Goal: Information Seeking & Learning: Compare options

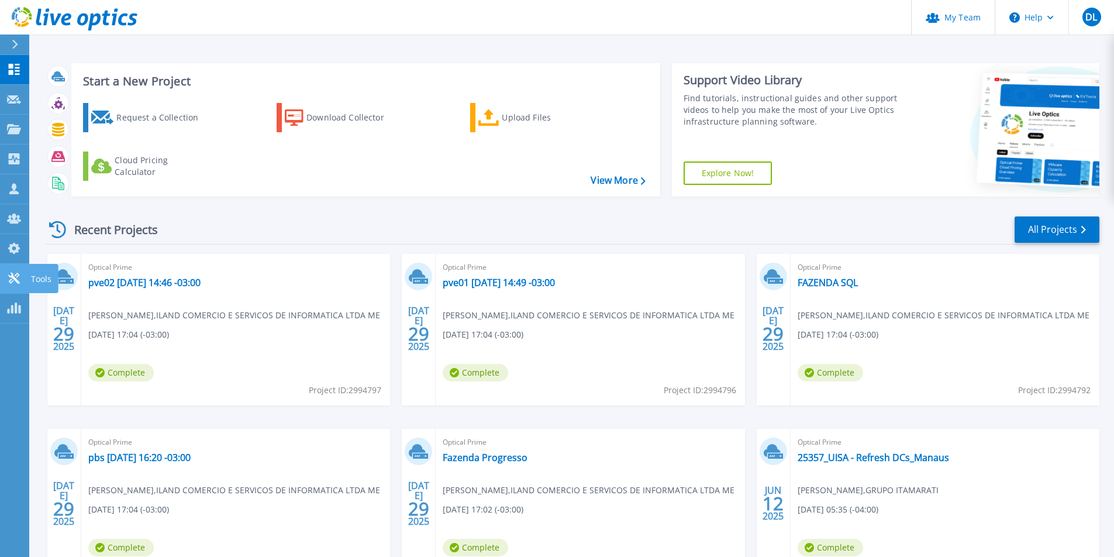
click at [13, 273] on icon at bounding box center [14, 278] width 14 height 11
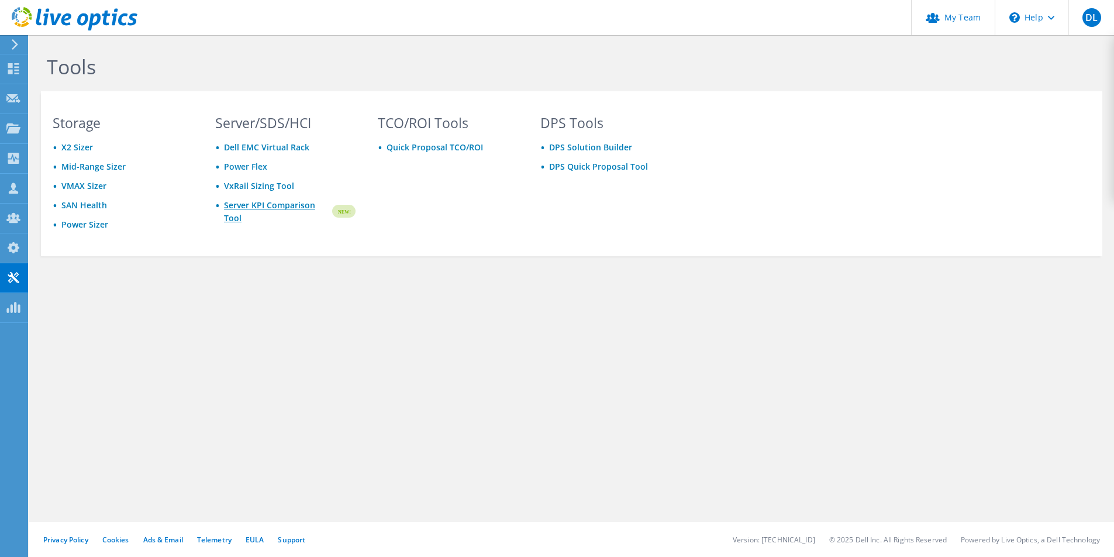
click at [254, 206] on link "Server KPI Comparison Tool" at bounding box center [277, 212] width 106 height 26
click at [293, 277] on div "Tools Storage X2 Sizer Mid-Range Sizer VMAX Sizer SAN Health Power Sizer Server…" at bounding box center [571, 180] width 1085 height 291
click at [77, 146] on link "X2 Sizer" at bounding box center [77, 147] width 32 height 11
click at [90, 169] on link "Mid-Range Sizer" at bounding box center [93, 166] width 64 height 11
click at [124, 304] on div "Tools Storage X2 Sizer Mid-Range Sizer VMAX Sizer SAN Health Power Sizer Server…" at bounding box center [571, 180] width 1085 height 291
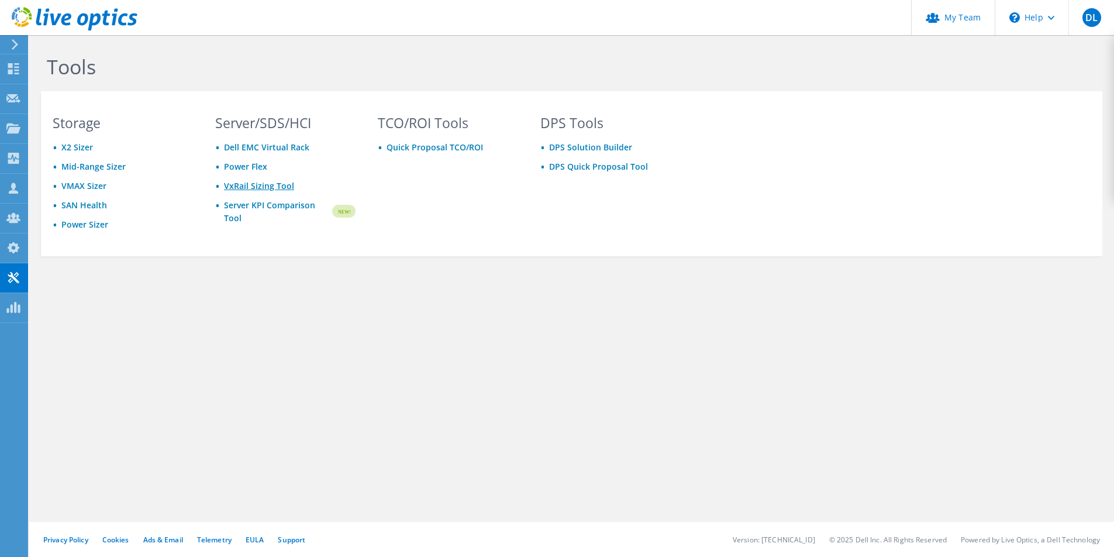
click at [240, 184] on link "VxRail Sizing Tool" at bounding box center [259, 185] width 70 height 11
click at [484, 223] on div "TCO/ROI Tools Quick Proposal TCO/ROI" at bounding box center [448, 184] width 164 height 136
click at [564, 213] on div "DPS Tools DPS Solution Builder DPS Quick Proposal Tool" at bounding box center [611, 184] width 164 height 136
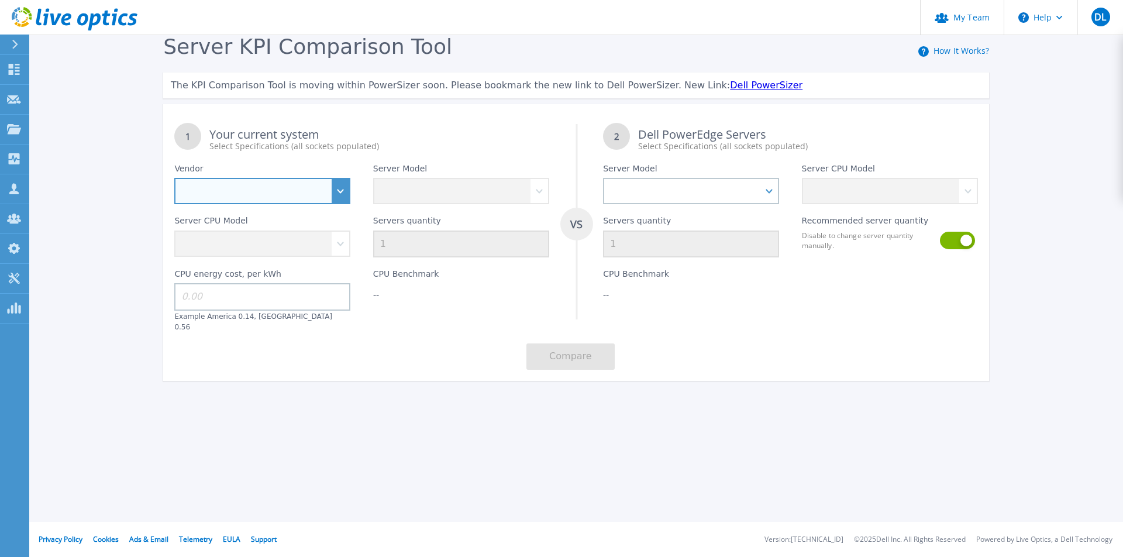
select select "Dell"
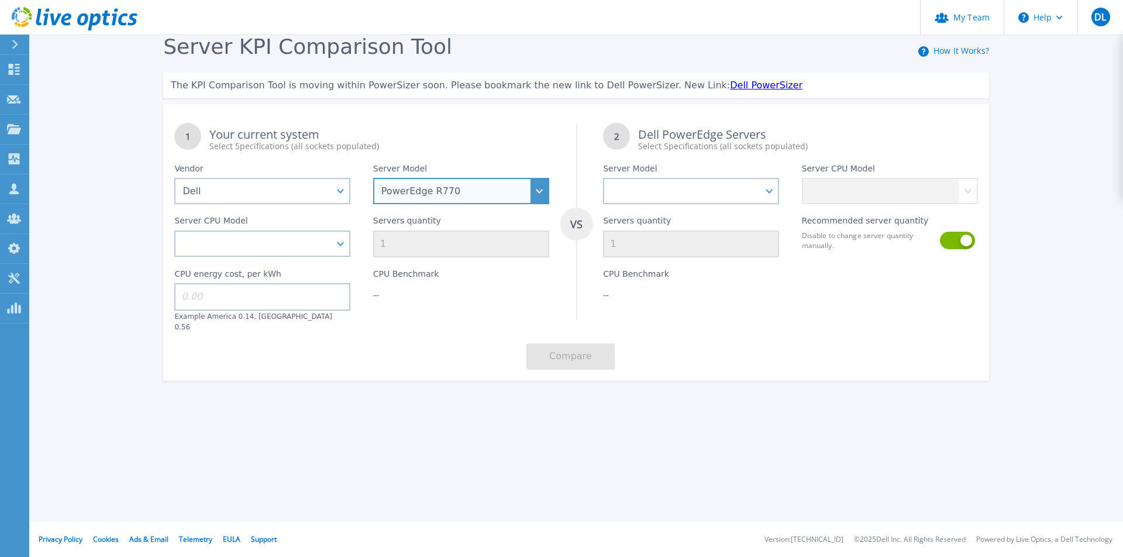
select select "PowerEdge R640"
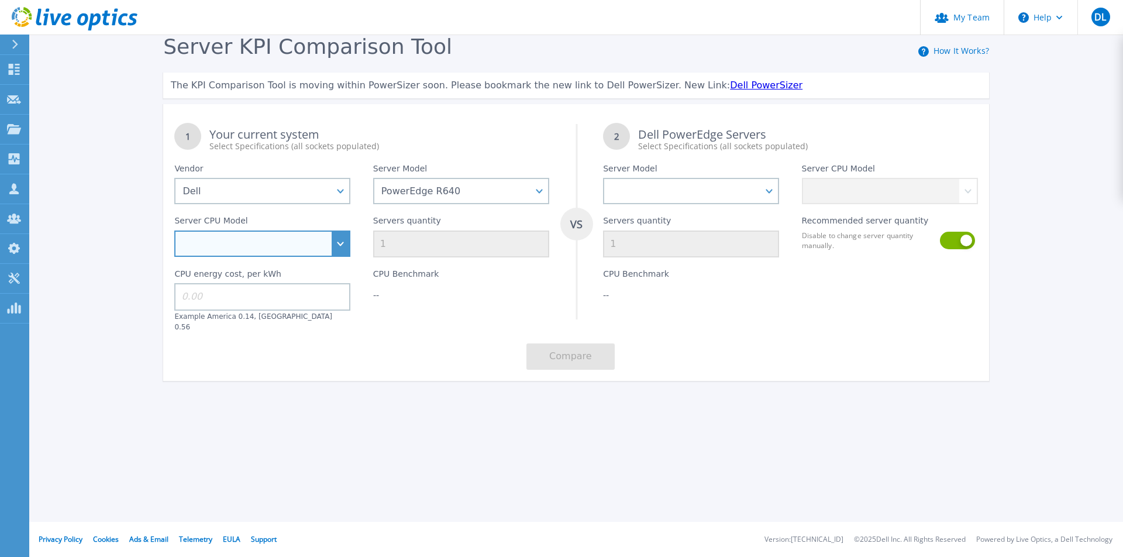
select select "313527"
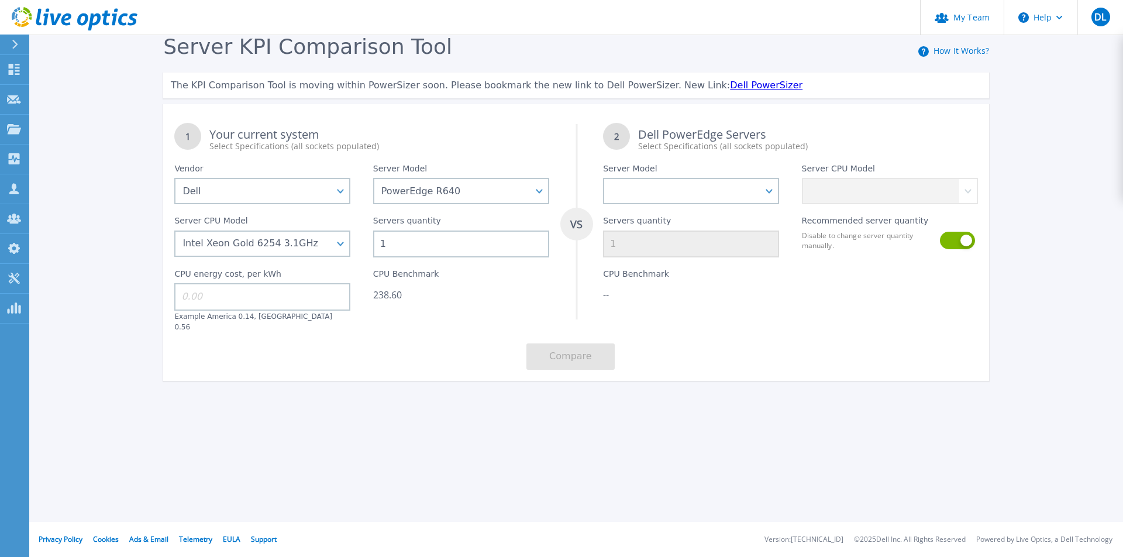
click at [406, 244] on input "1" at bounding box center [461, 243] width 176 height 27
drag, startPoint x: 395, startPoint y: 244, endPoint x: 371, endPoint y: 245, distance: 23.4
click at [371, 245] on div "Servers quantity 1" at bounding box center [461, 230] width 198 height 53
type input "6"
click at [374, 357] on div "1 Your current system Select Specifications (all sockets populated) VS 2 Dell P…" at bounding box center [576, 246] width 826 height 269
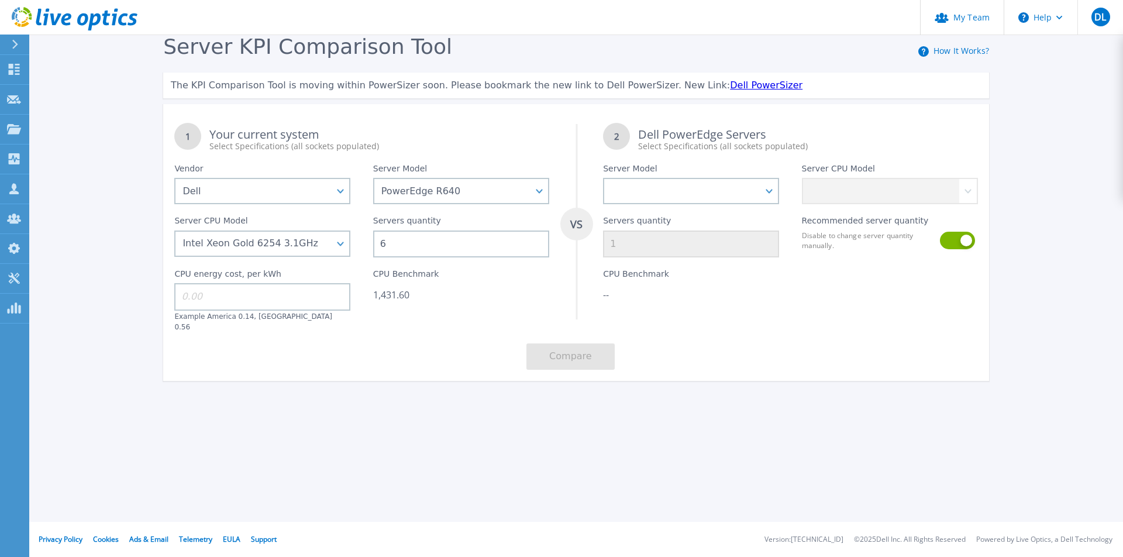
click at [420, 365] on div "1 Your current system Select Specifications (all sockets populated) VS 2 Dell P…" at bounding box center [576, 246] width 826 height 269
select select "PowerEdge R670"
select select "312801"
type input "2"
click at [767, 272] on div "CPU Benchmark 1,662.00" at bounding box center [691, 294] width 198 height 74
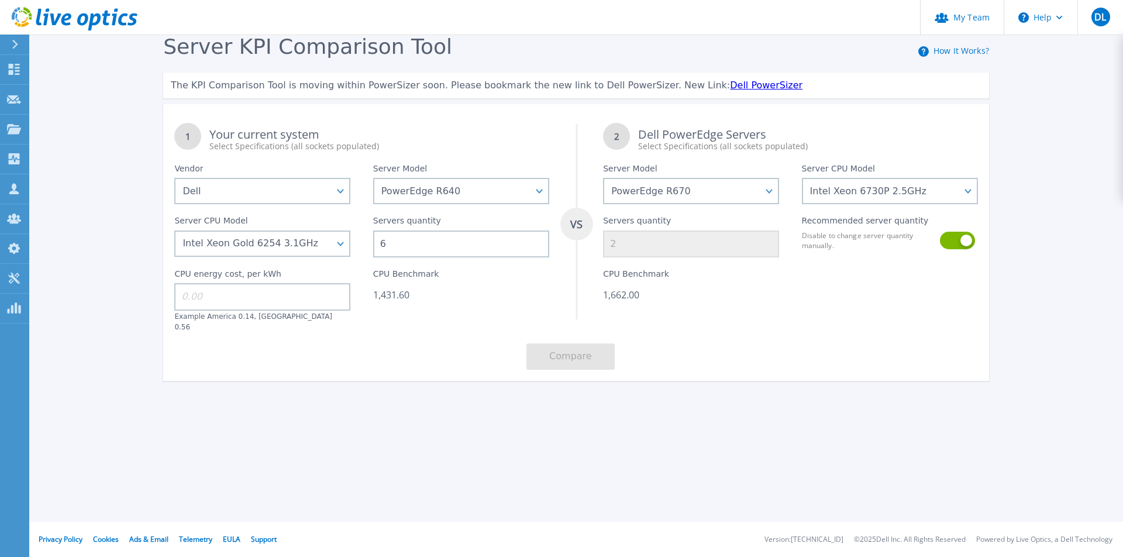
click at [729, 304] on div "CPU Benchmark 1,662.00" at bounding box center [691, 294] width 198 height 74
click at [783, 332] on div "1 Your current system Select Specifications (all sockets populated) VS 2 Dell P…" at bounding box center [576, 246] width 826 height 269
click at [953, 243] on button at bounding box center [956, 241] width 33 height 18
click at [964, 243] on button at bounding box center [956, 241] width 33 height 18
click at [763, 329] on div "1 Your current system Select Specifications (all sockets populated) VS 2 Dell P…" at bounding box center [576, 246] width 826 height 269
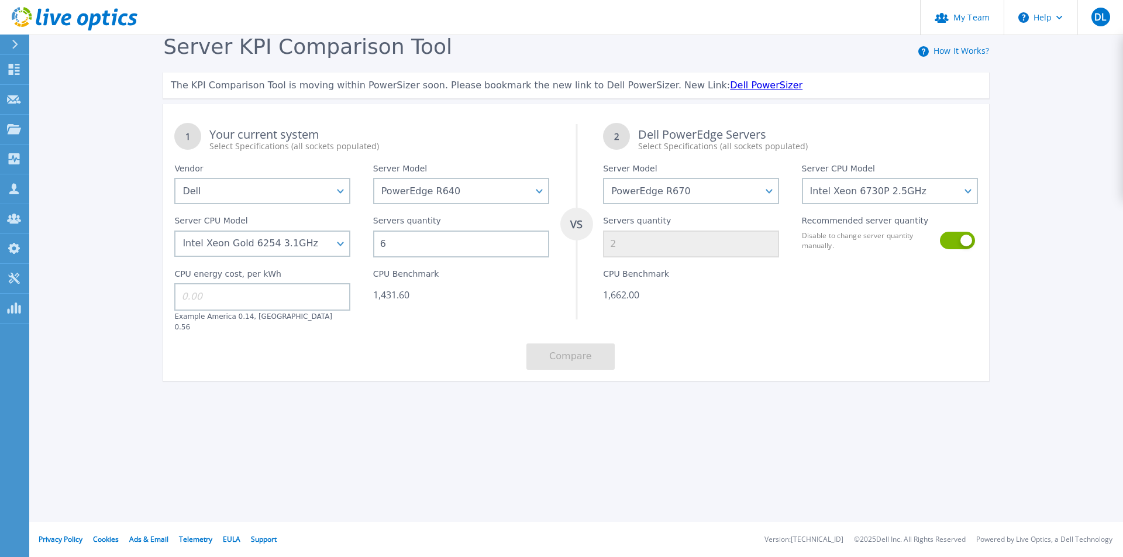
click at [234, 306] on input at bounding box center [262, 296] width 176 height 27
type input "0.14"
click at [456, 346] on div "1 Your current system Select Specifications (all sockets populated) VS 2 Dell P…" at bounding box center [576, 246] width 826 height 269
click at [555, 352] on button "Compare" at bounding box center [570, 356] width 88 height 26
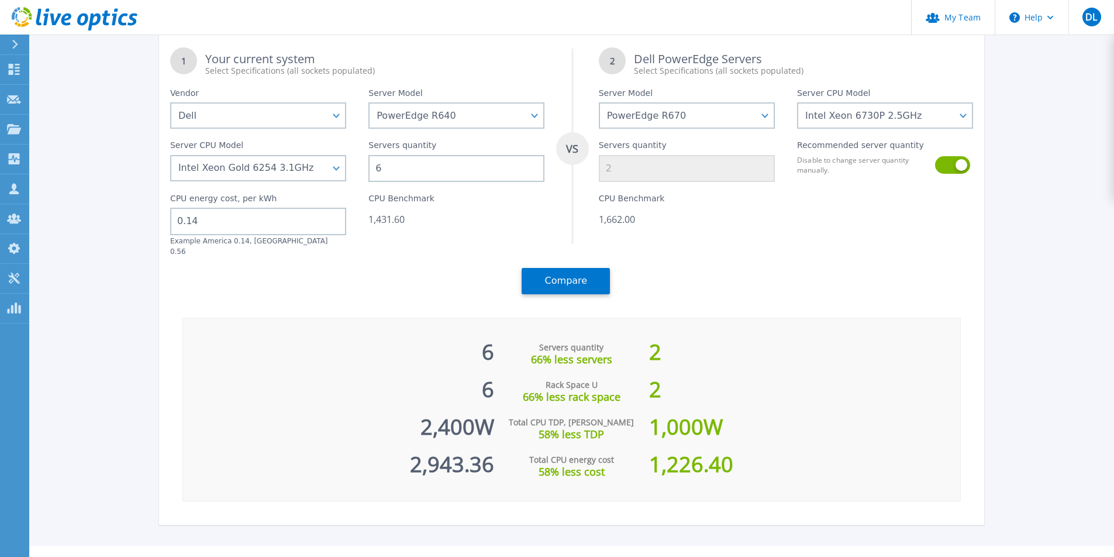
scroll to position [89, 0]
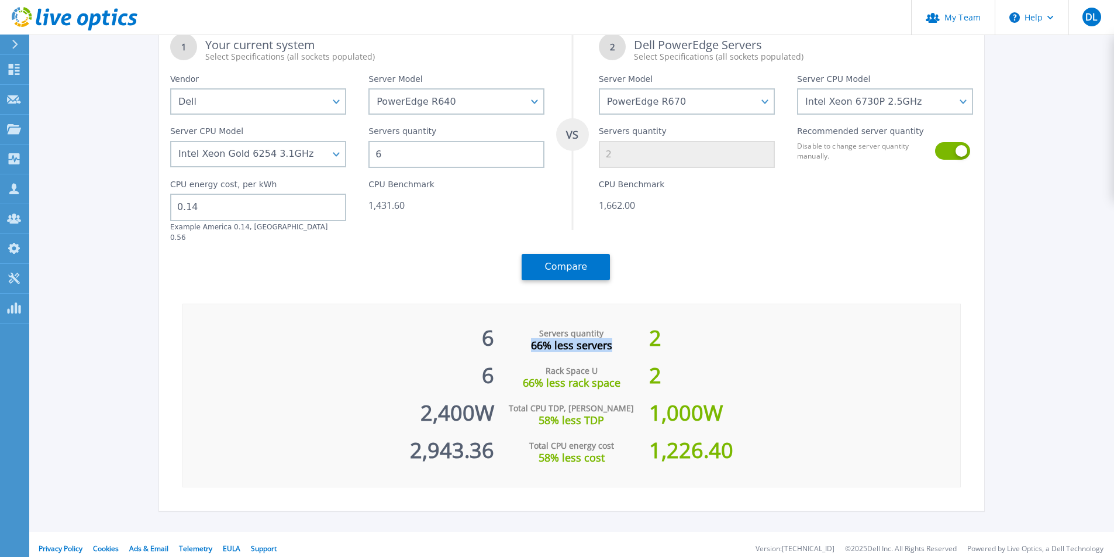
drag, startPoint x: 531, startPoint y: 336, endPoint x: 612, endPoint y: 337, distance: 80.7
click at [612, 339] on div "66% less servers" at bounding box center [572, 345] width 156 height 12
click at [712, 304] on div "6 Servers quantity 66% less servers 2 6 Rack Space U 66% less rack space 2 2,40…" at bounding box center [571, 396] width 779 height 184
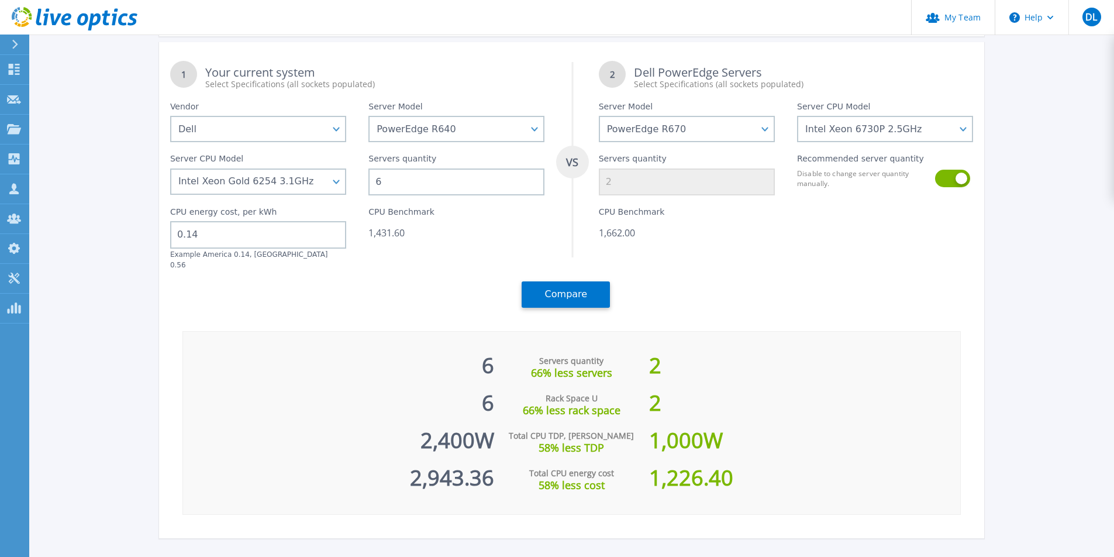
scroll to position [47, 0]
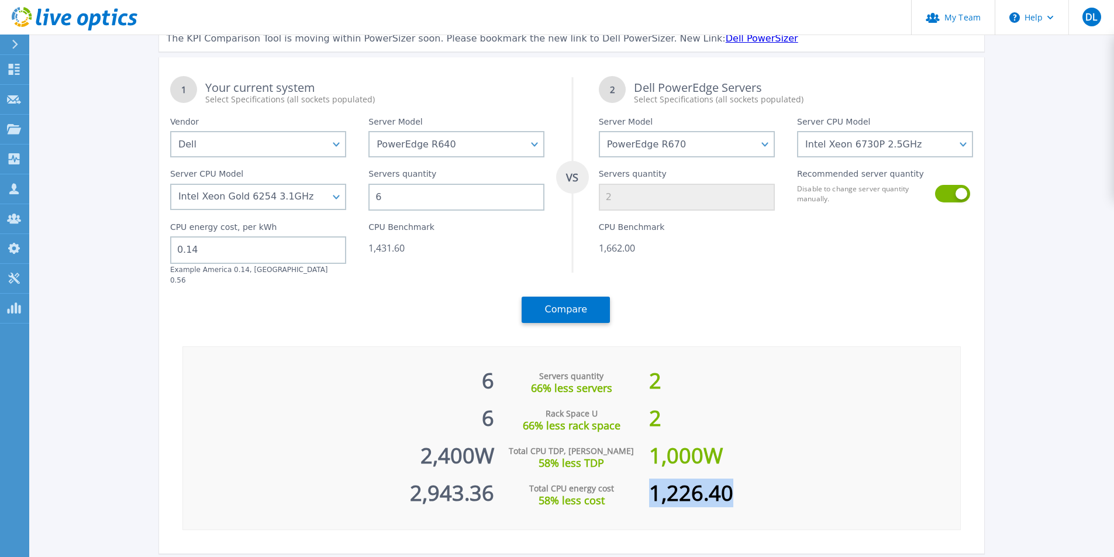
drag, startPoint x: 652, startPoint y: 483, endPoint x: 775, endPoint y: 483, distance: 122.8
click at [775, 483] on div "1,226.40" at bounding box center [804, 486] width 311 height 37
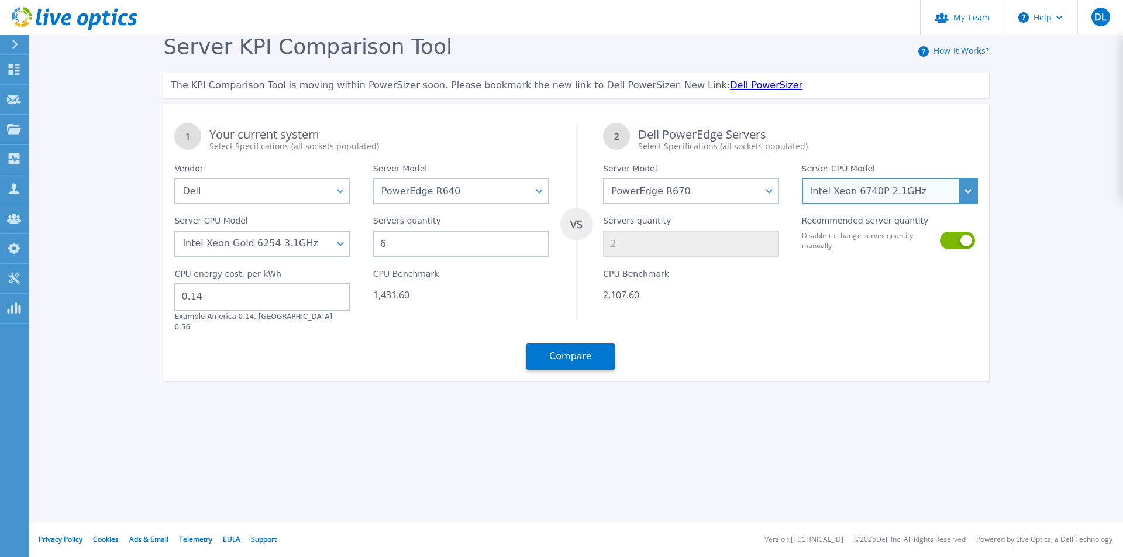
select select "312806"
type input "1"
select select "312802"
type input "2"
select select "313999"
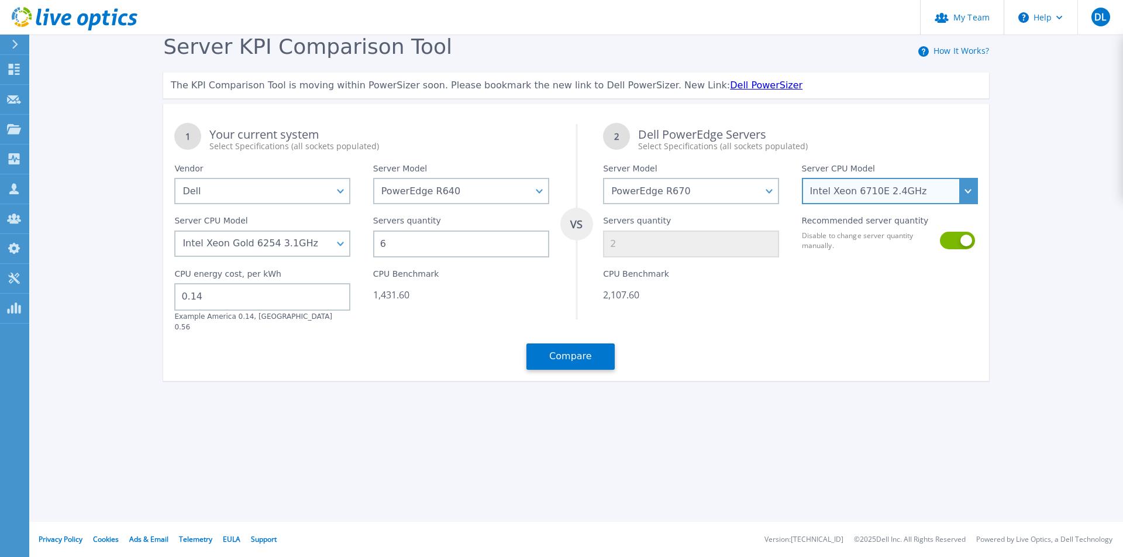
type input "3"
select select "314000"
type input "2"
click at [836, 205] on div "Recommended server quantity Disable to change server quantity manually." at bounding box center [889, 230] width 198 height 53
select select "312806"
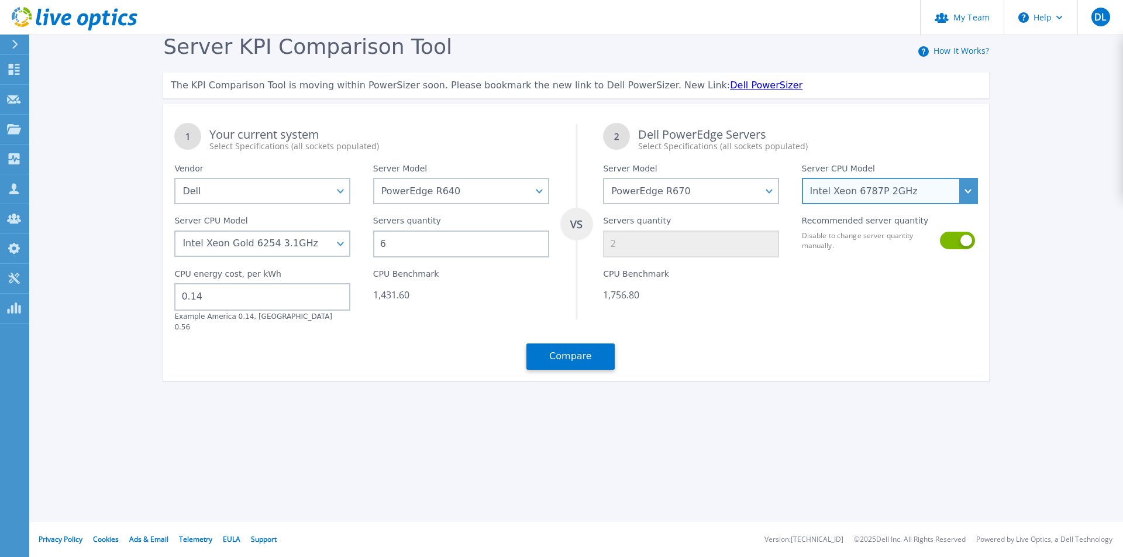
type input "1"
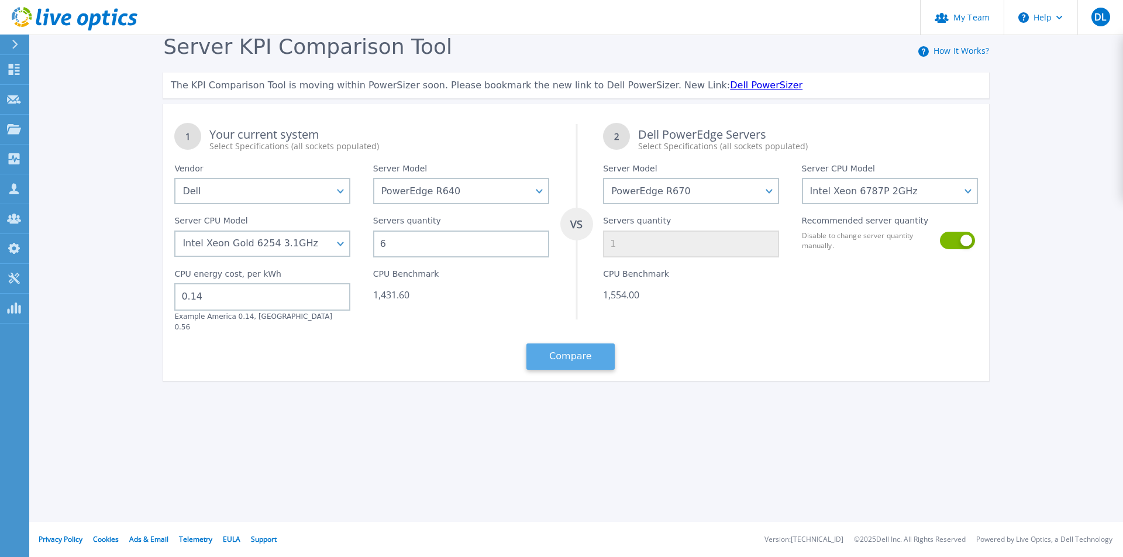
click at [571, 344] on button "Compare" at bounding box center [570, 356] width 88 height 26
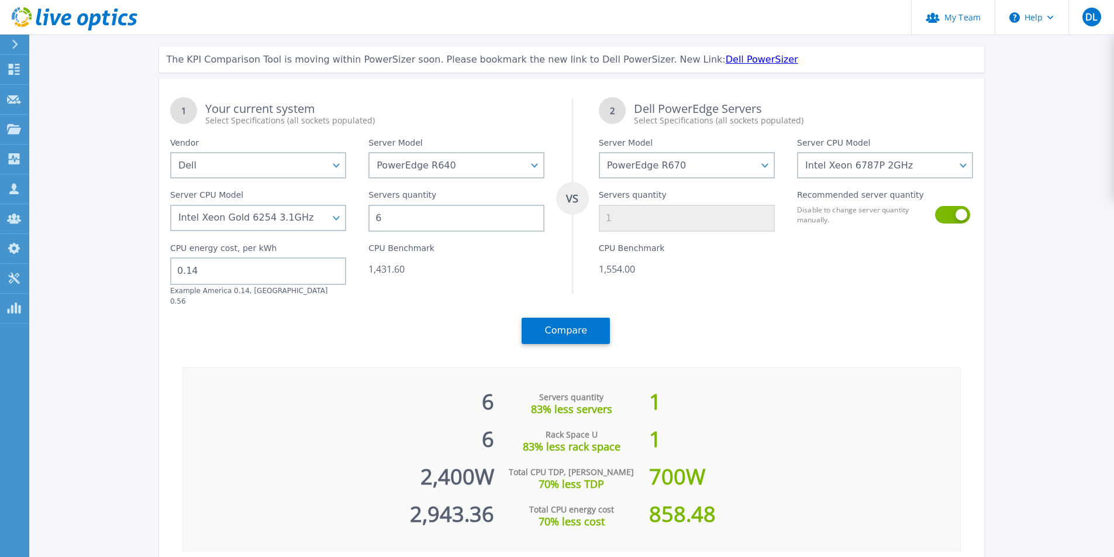
scroll to position [89, 0]
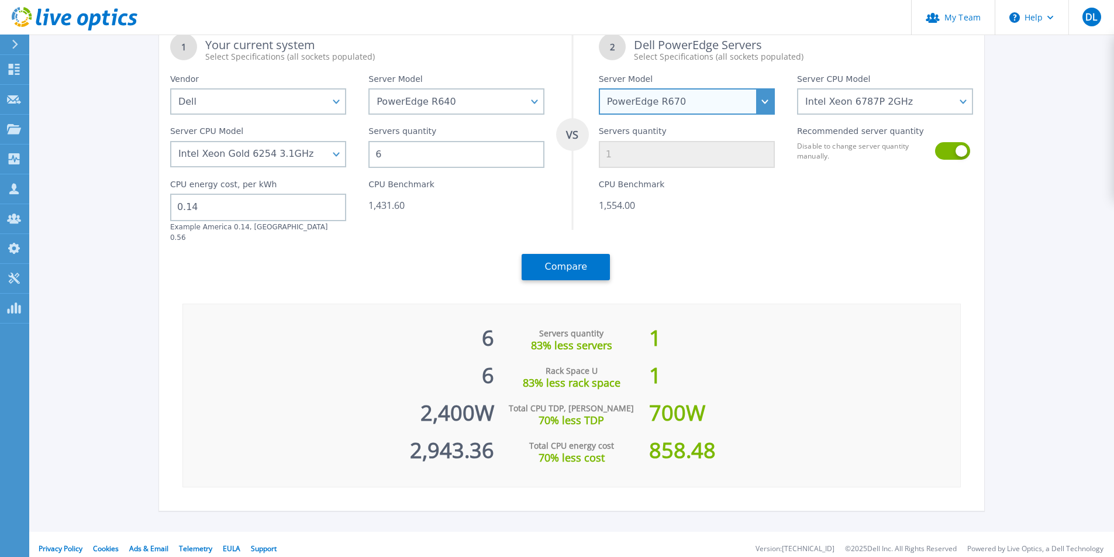
select select "PowerEdge R6625"
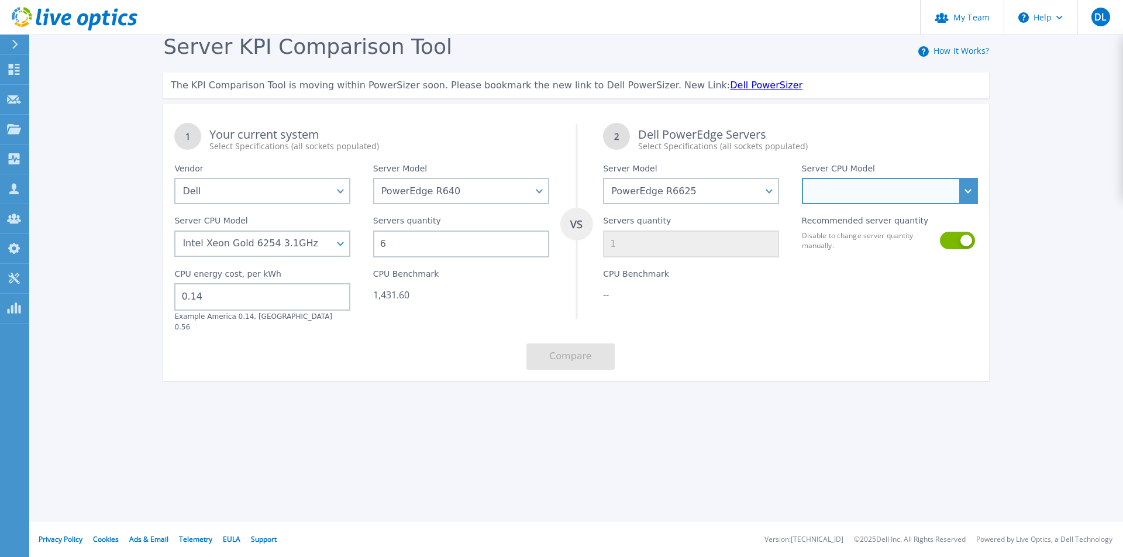
select select "311911"
type input "3"
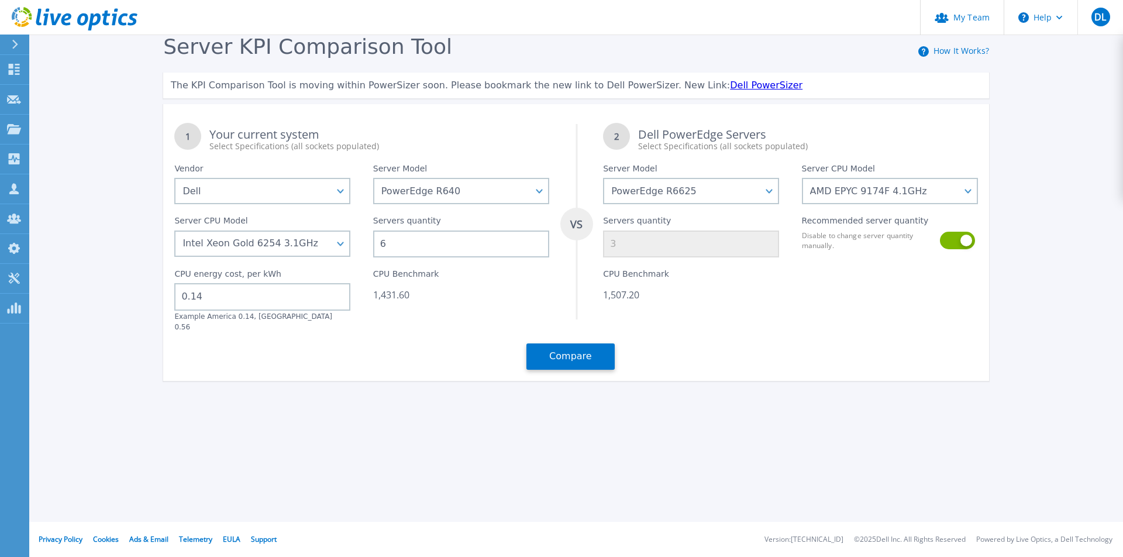
click at [701, 308] on div "CPU Benchmark 1,507.20" at bounding box center [691, 294] width 198 height 74
click at [570, 349] on button "Compare" at bounding box center [570, 356] width 88 height 26
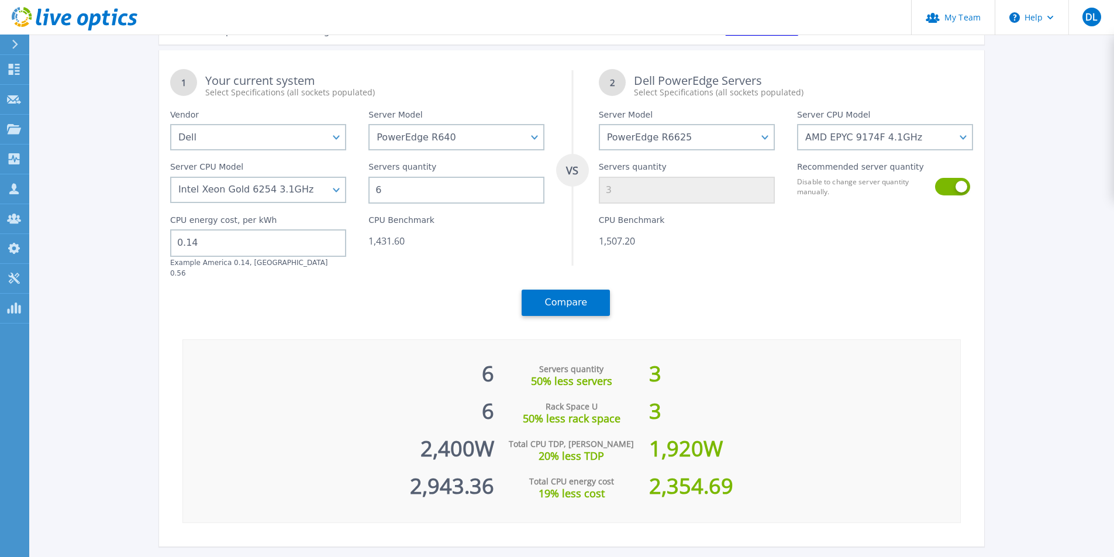
scroll to position [47, 0]
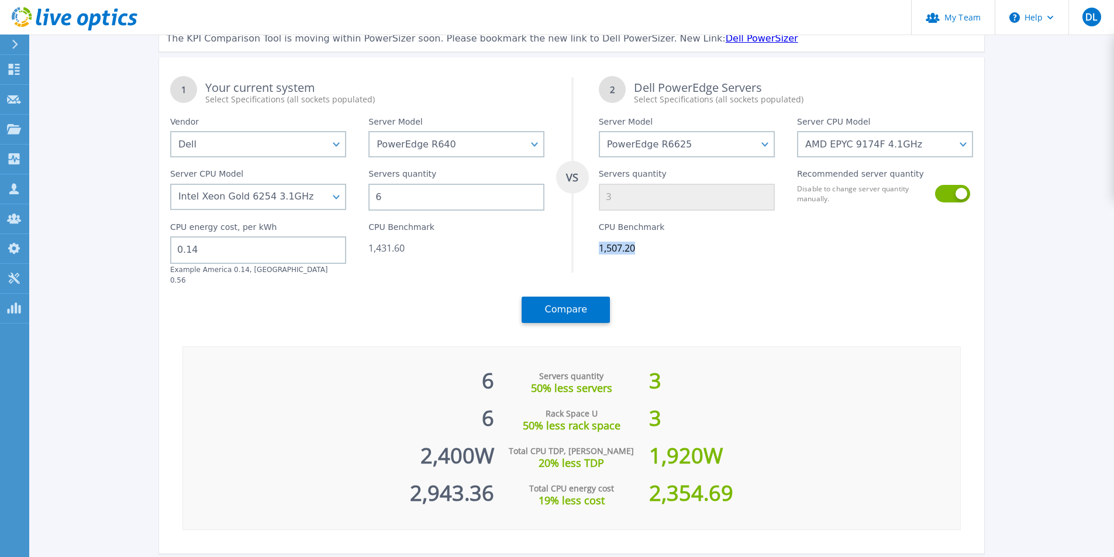
drag, startPoint x: 599, startPoint y: 251, endPoint x: 638, endPoint y: 250, distance: 38.6
click at [638, 250] on div "1,507.20" at bounding box center [687, 248] width 176 height 12
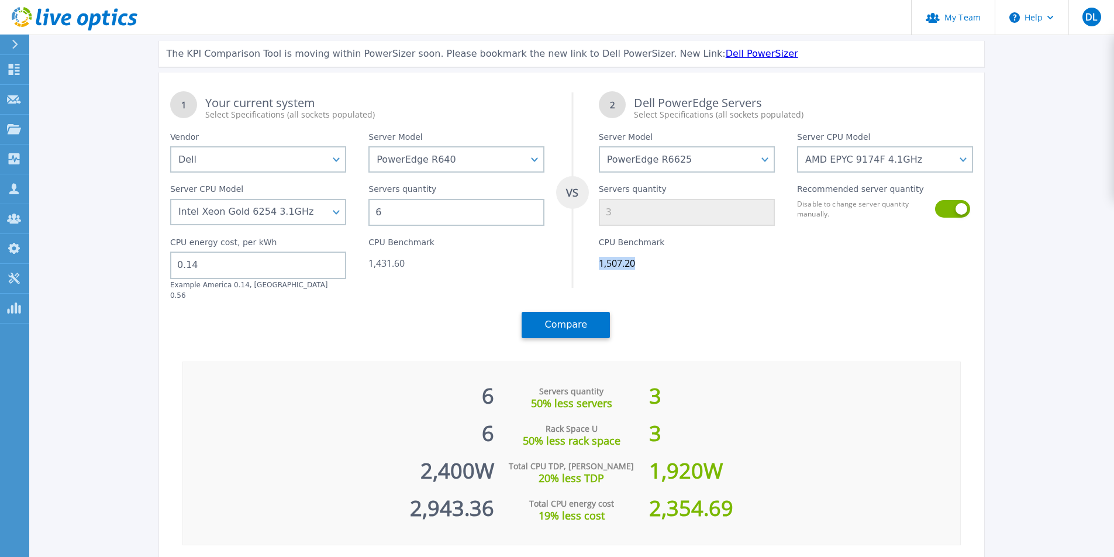
scroll to position [24, 0]
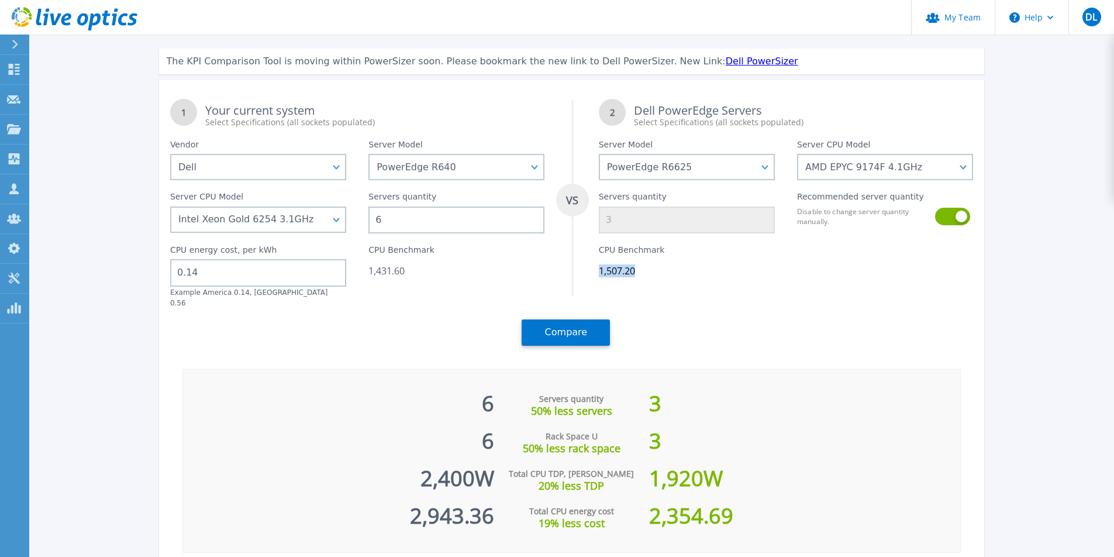
click at [730, 287] on div "CPU Benchmark 1,507.20" at bounding box center [687, 270] width 198 height 74
drag, startPoint x: 530, startPoint y: 403, endPoint x: 601, endPoint y: 401, distance: 70.8
click at [601, 405] on div "50% less servers" at bounding box center [572, 411] width 156 height 12
click at [571, 442] on div "50% less rack space" at bounding box center [572, 448] width 156 height 12
